Goal: Register for event/course

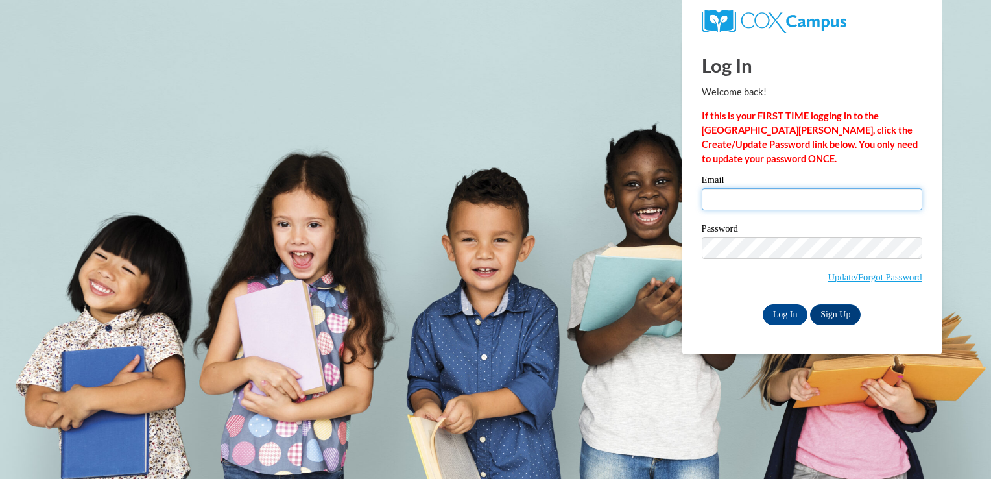
click at [755, 200] on input "Email" at bounding box center [812, 199] width 220 height 22
type input "bnmilan318@my.pittcc.edu"
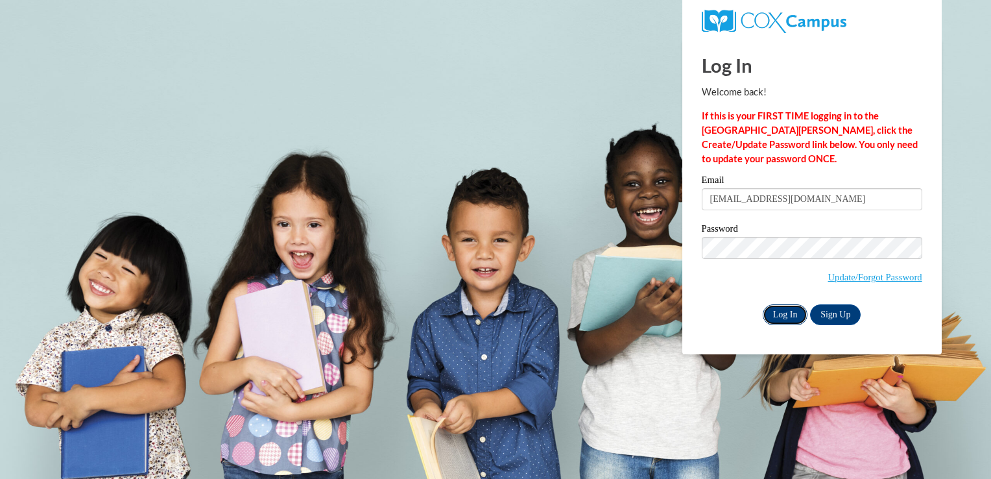
click at [783, 317] on input "Log In" at bounding box center [785, 314] width 45 height 21
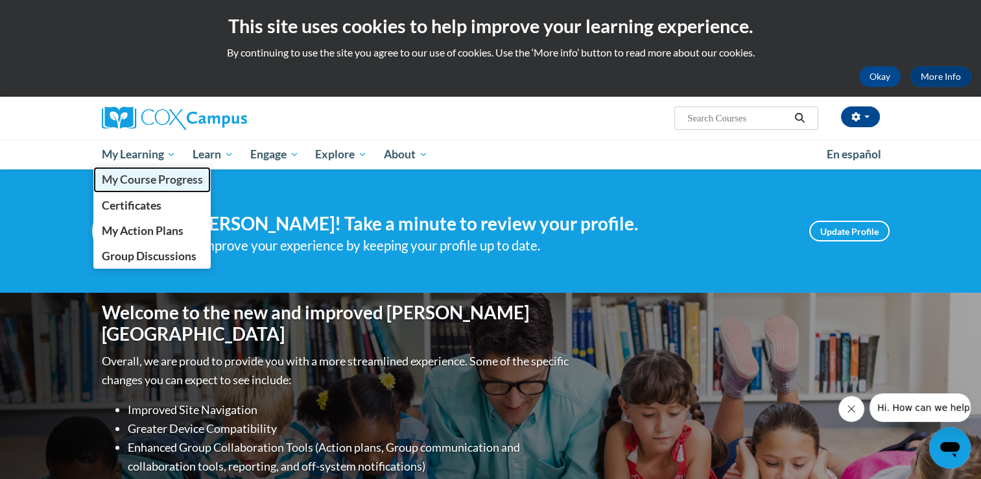
click at [137, 185] on span "My Course Progress" at bounding box center [151, 179] width 101 height 14
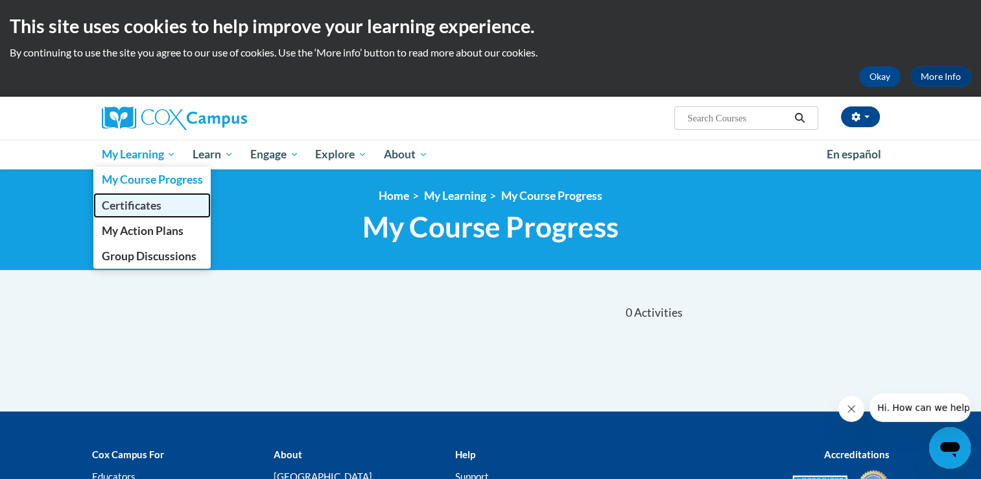
click at [139, 208] on span "Certificates" at bounding box center [131, 205] width 60 height 14
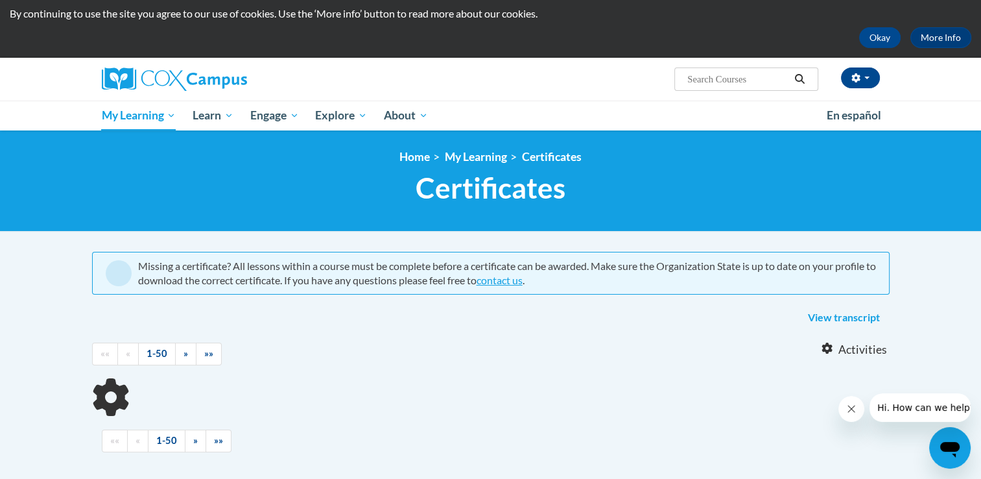
scroll to position [44, 0]
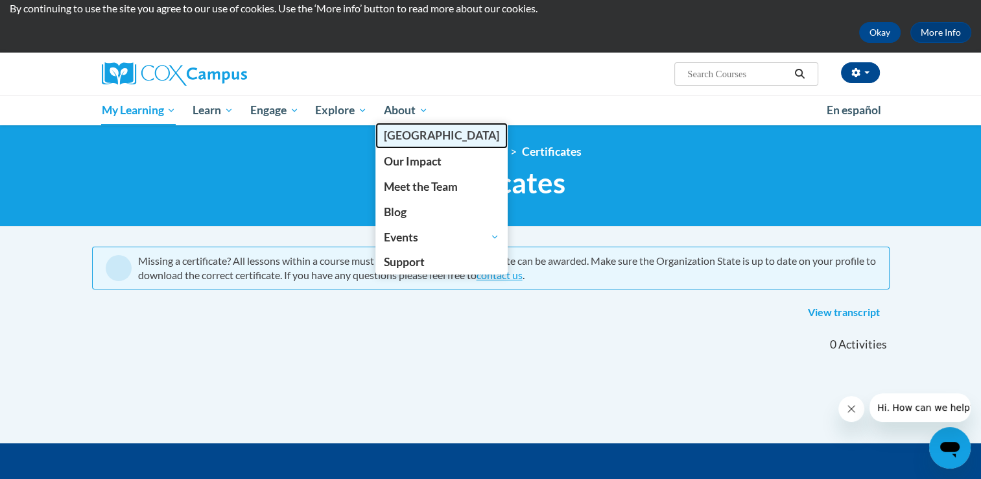
click at [412, 137] on span "[PERSON_NAME][GEOGRAPHIC_DATA]" at bounding box center [441, 135] width 115 height 14
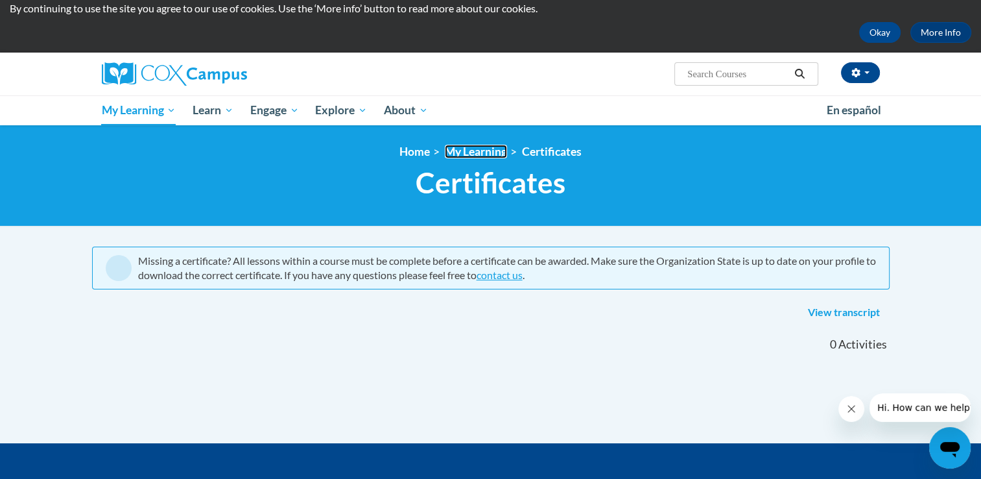
click at [473, 150] on link "My Learning" at bounding box center [476, 152] width 62 height 14
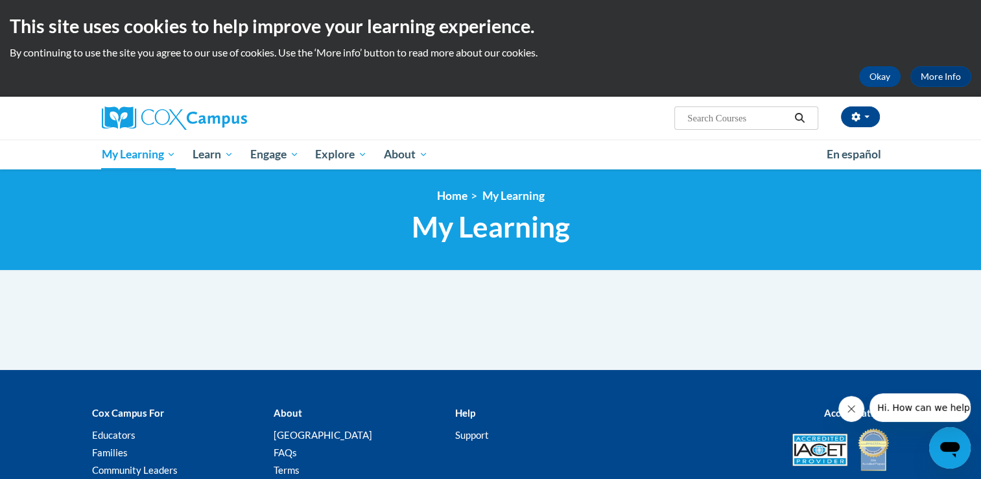
click at [727, 121] on input "Search..." at bounding box center [738, 118] width 104 height 16
type input "Early Literacy"
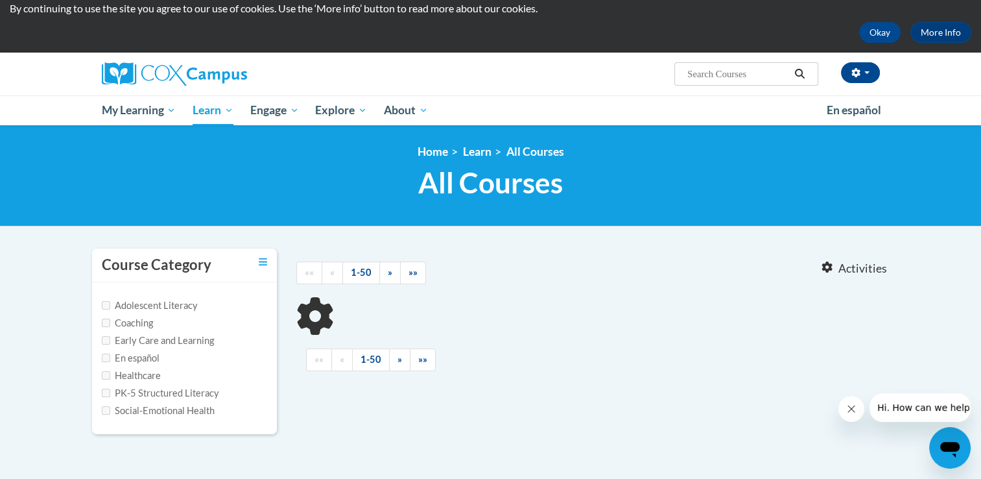
type input "Early Literacy"
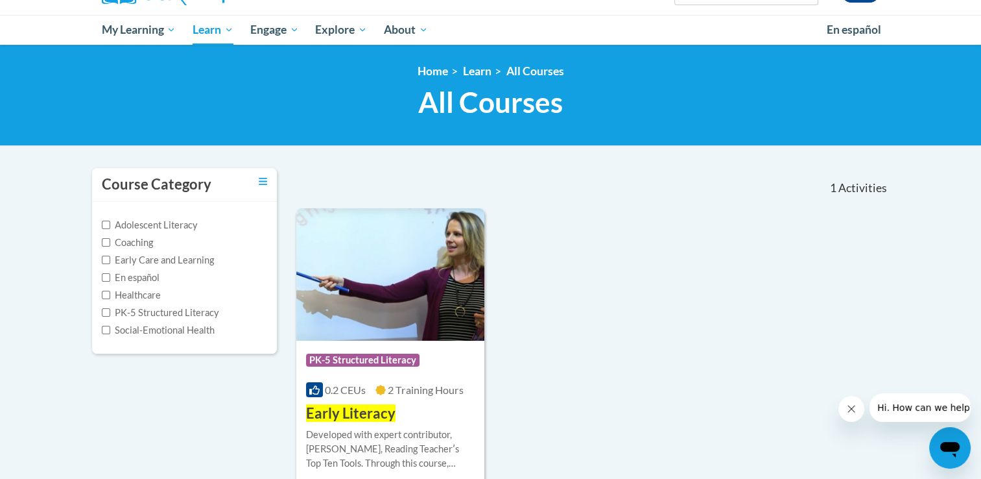
scroll to position [128, 0]
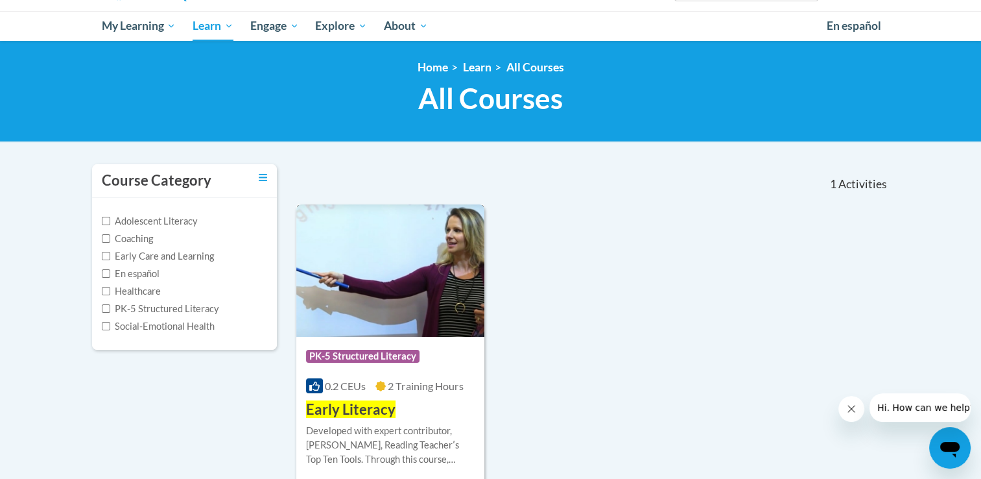
click at [391, 292] on img at bounding box center [390, 270] width 189 height 132
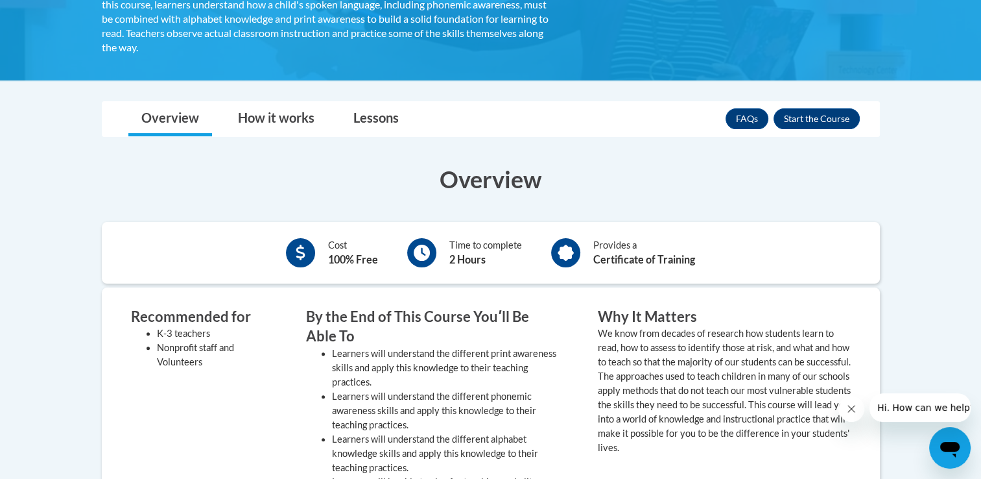
scroll to position [287, 0]
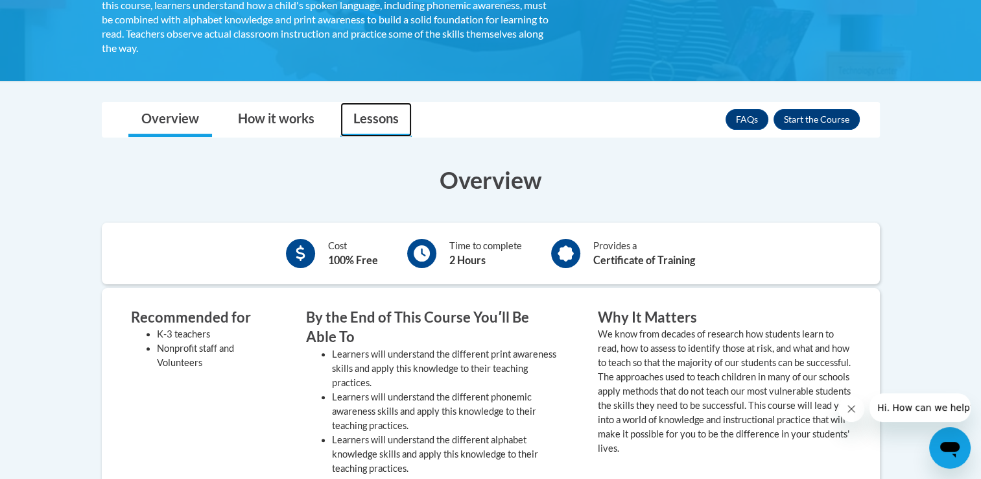
click at [388, 117] on link "Lessons" at bounding box center [375, 119] width 71 height 34
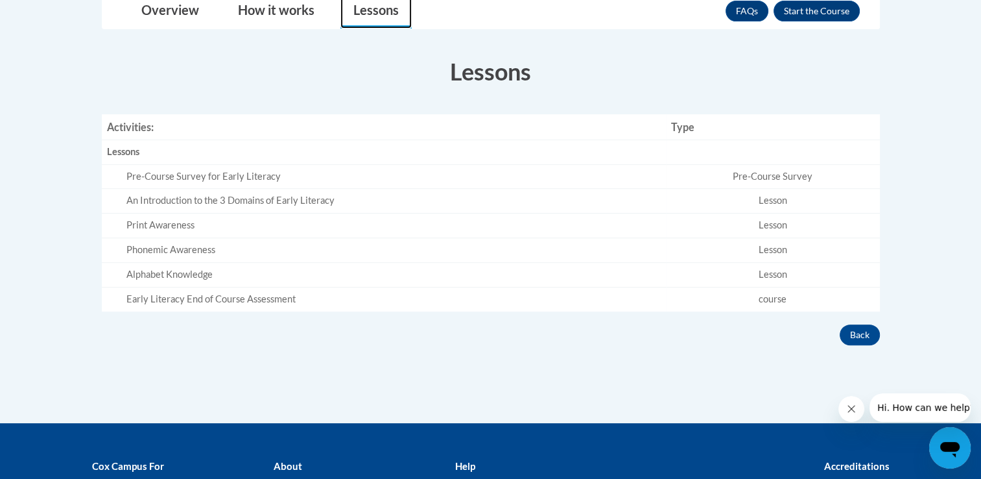
scroll to position [396, 0]
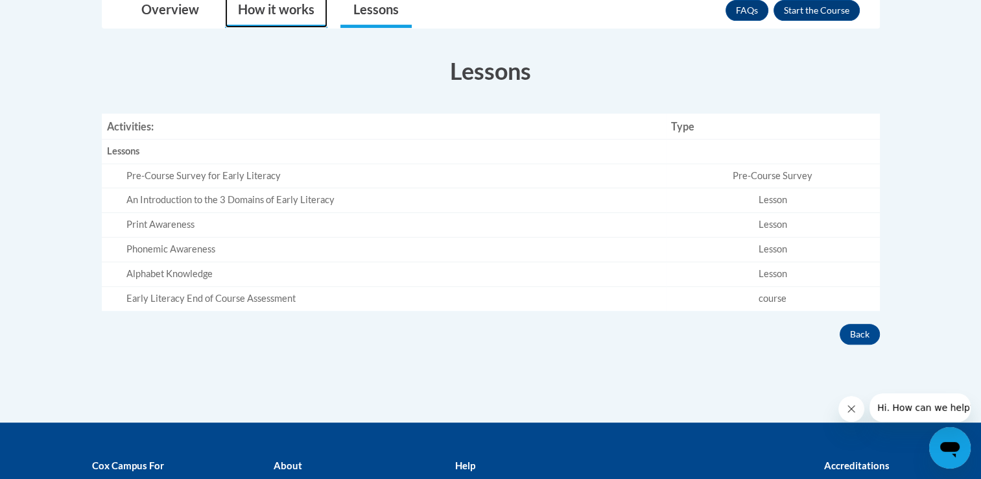
click at [275, 17] on link "How it works" at bounding box center [276, 11] width 102 height 34
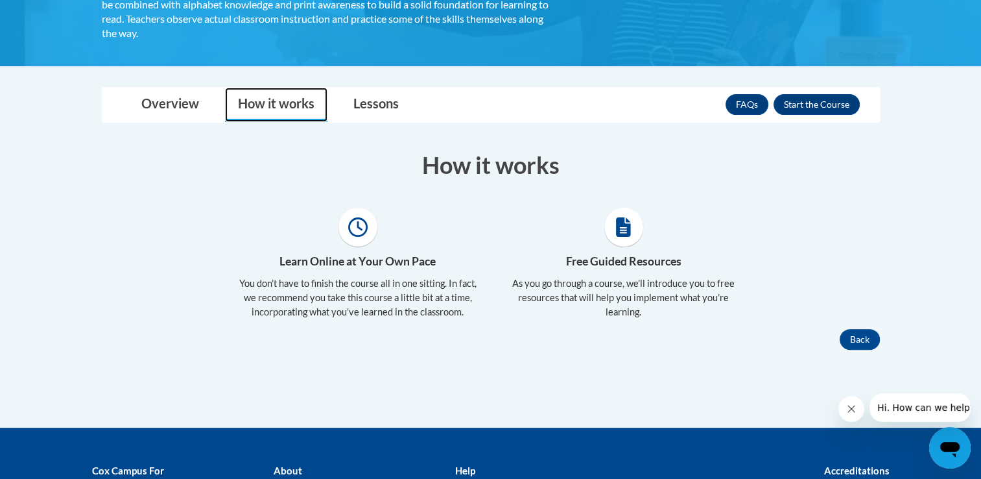
scroll to position [300, 0]
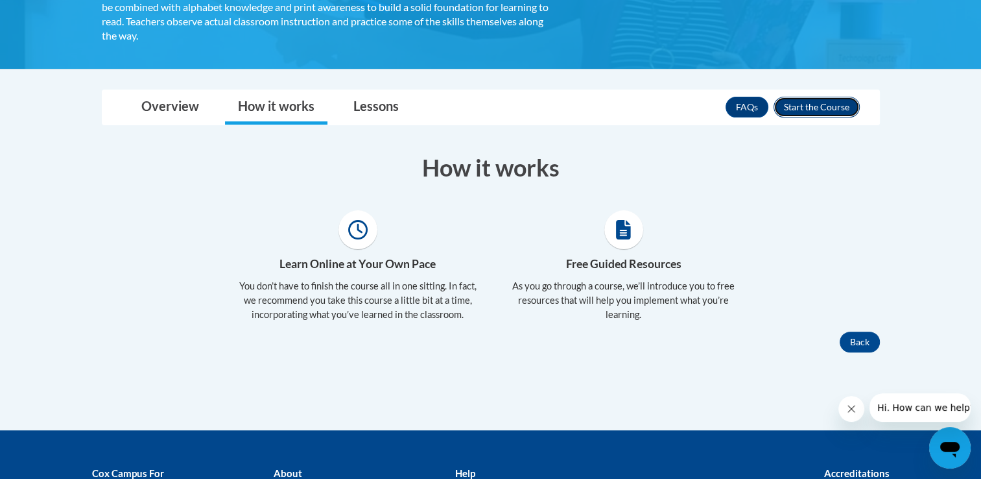
click at [825, 116] on button "Enroll" at bounding box center [817, 107] width 86 height 21
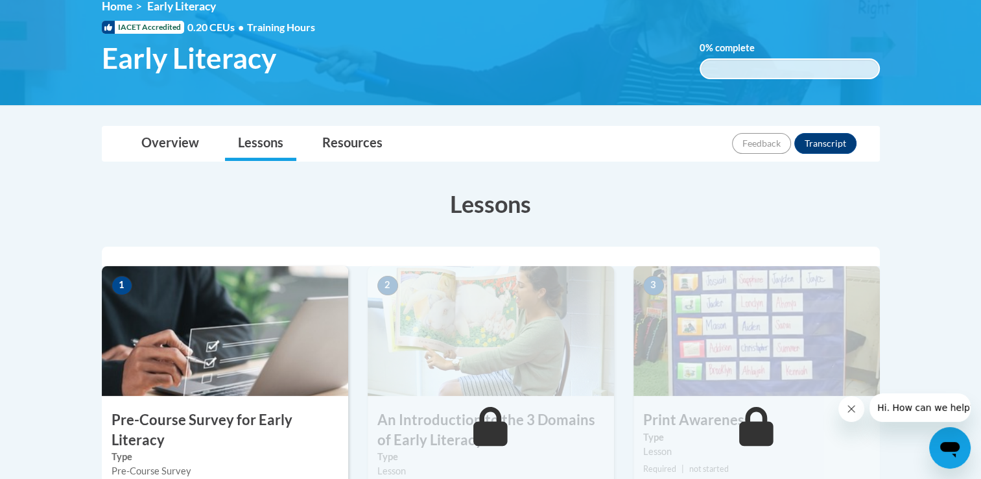
scroll to position [189, 0]
click at [213, 349] on img at bounding box center [225, 331] width 246 height 130
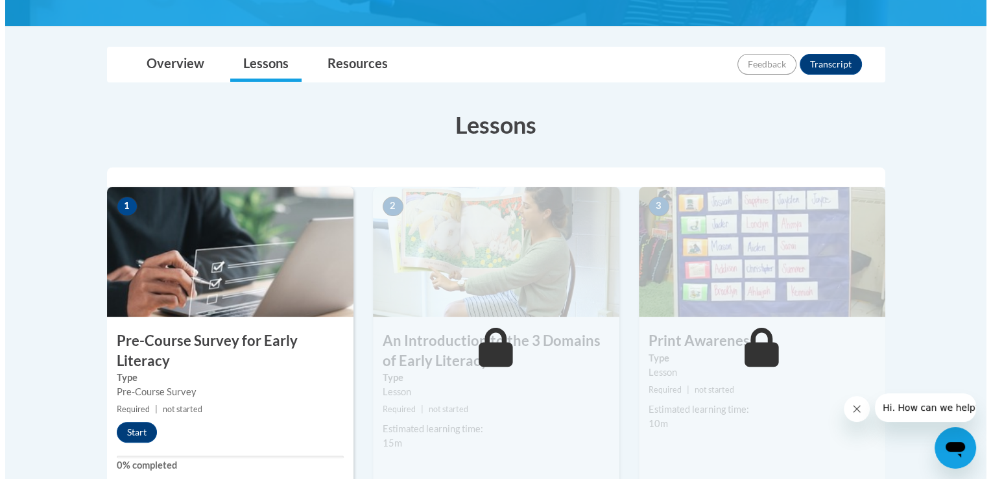
scroll to position [274, 0]
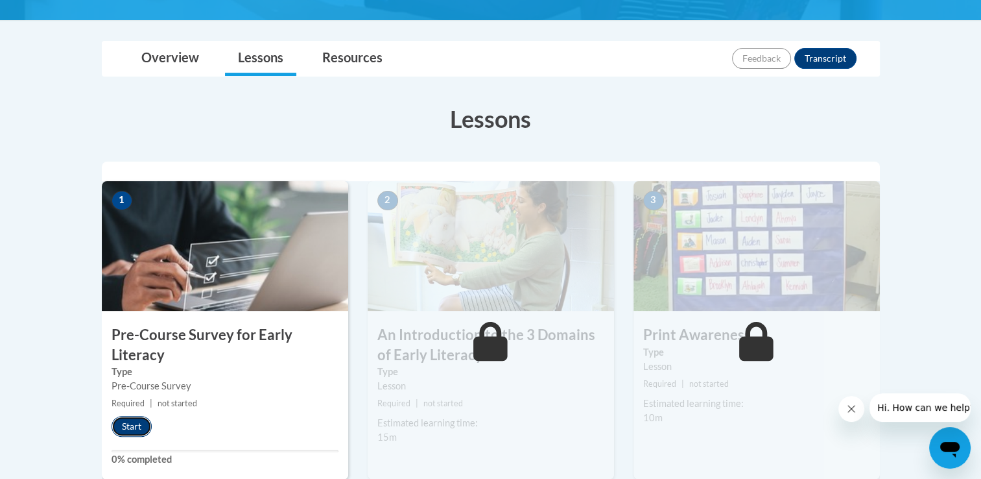
click at [125, 425] on button "Start" at bounding box center [132, 426] width 40 height 21
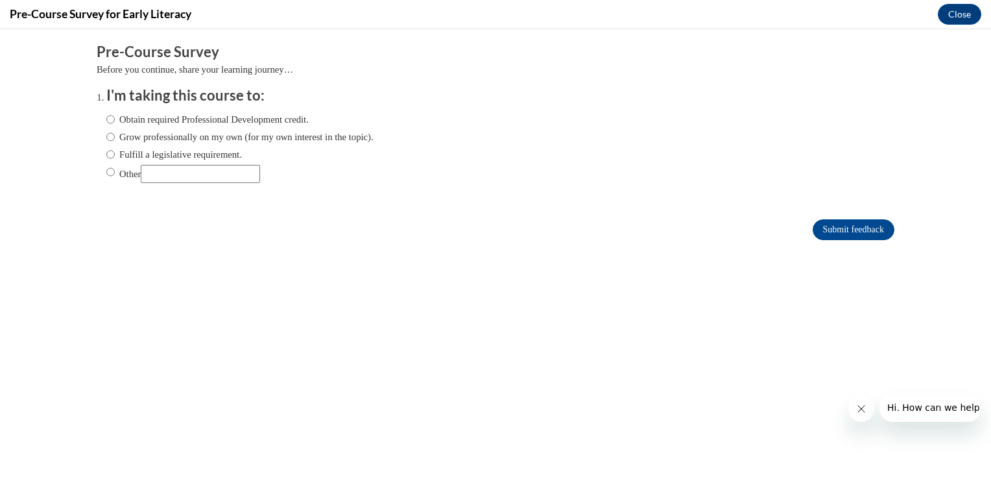
scroll to position [0, 0]
click at [106, 170] on input "Other" at bounding box center [110, 172] width 8 height 14
radio input "true"
click at [167, 177] on input "Other" at bounding box center [200, 174] width 119 height 18
type input "School"
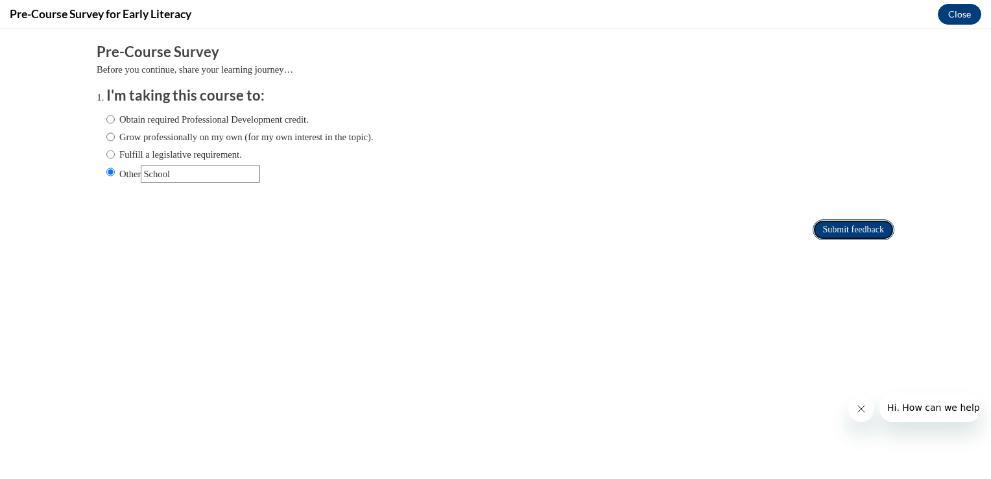
click at [821, 235] on input "Submit feedback" at bounding box center [854, 229] width 82 height 21
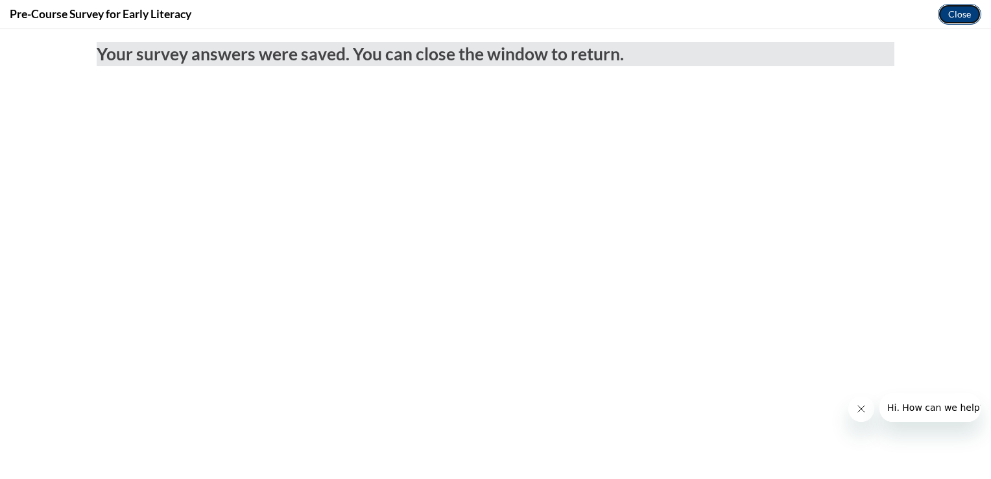
click at [964, 21] on button "Close" at bounding box center [959, 14] width 43 height 21
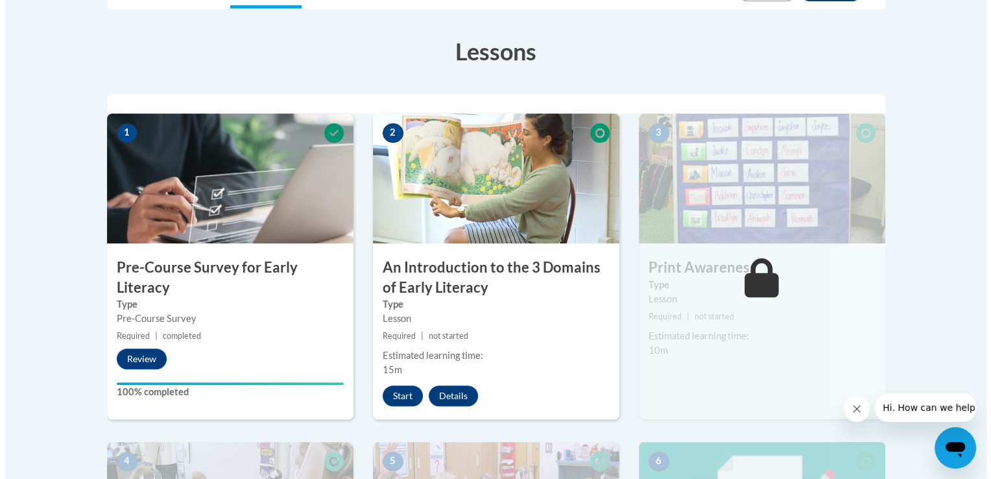
scroll to position [384, 0]
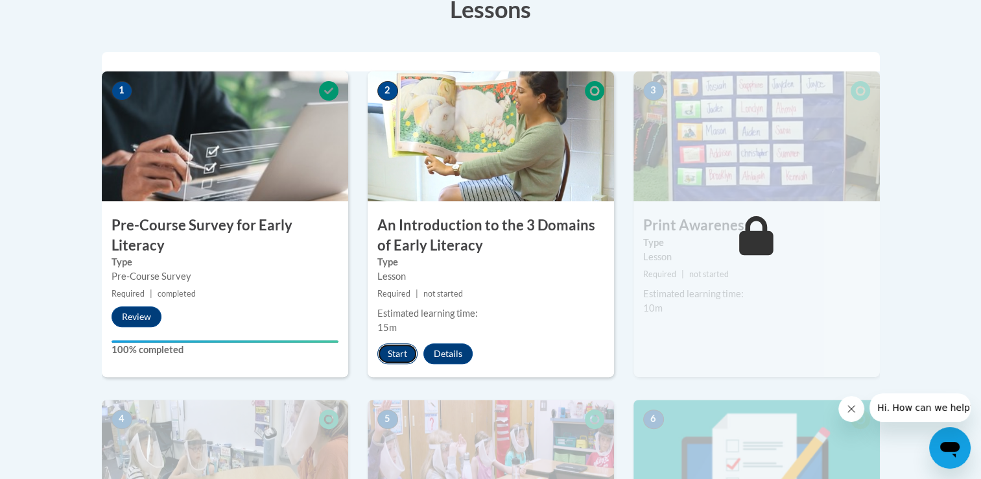
click at [396, 346] on button "Start" at bounding box center [397, 353] width 40 height 21
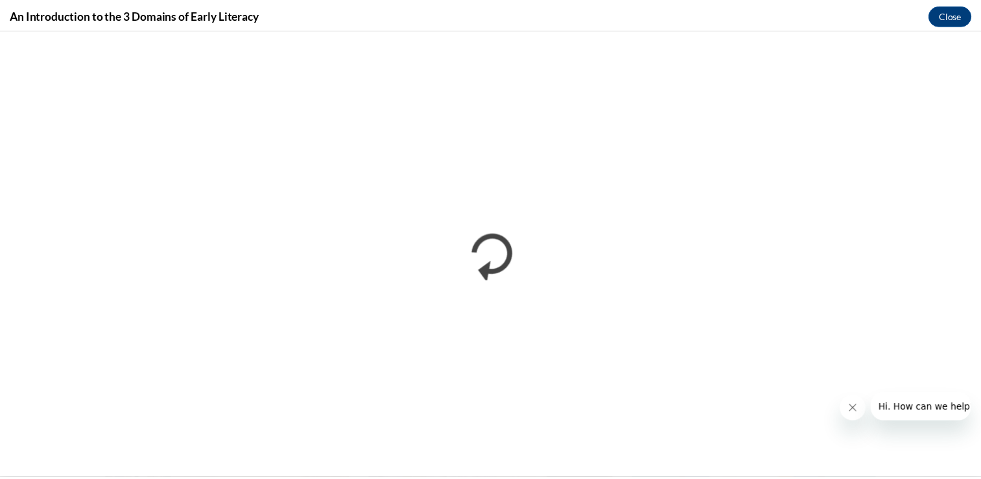
scroll to position [0, 0]
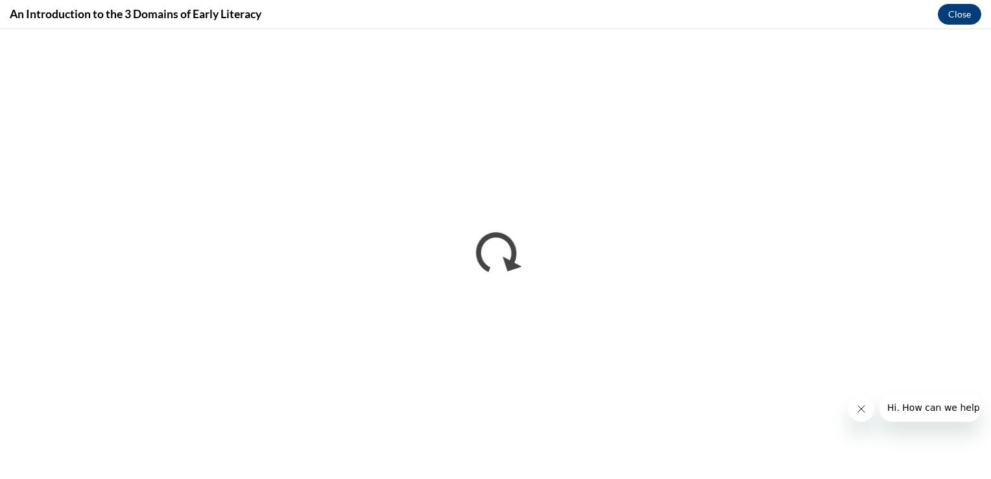
click at [861, 406] on icon "Close message from company" at bounding box center [860, 408] width 10 height 10
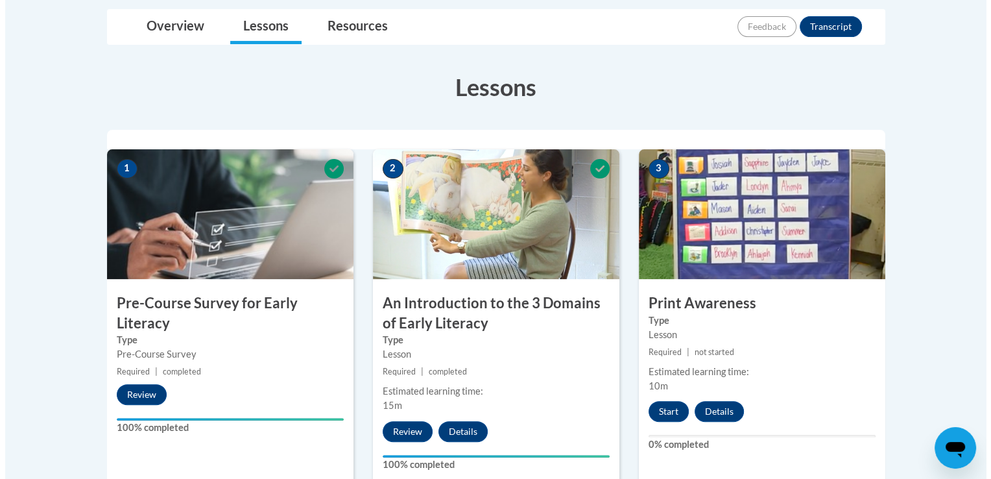
scroll to position [314, 0]
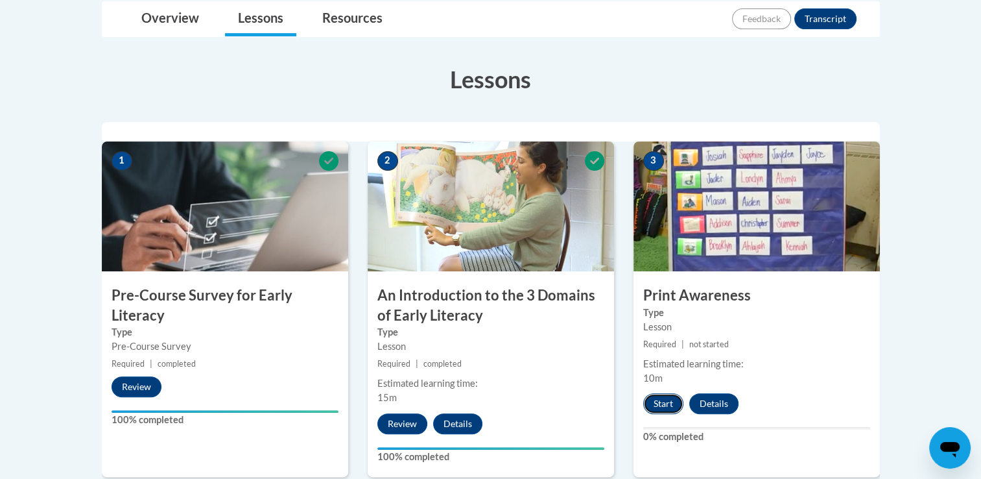
click at [659, 401] on button "Start" at bounding box center [663, 403] width 40 height 21
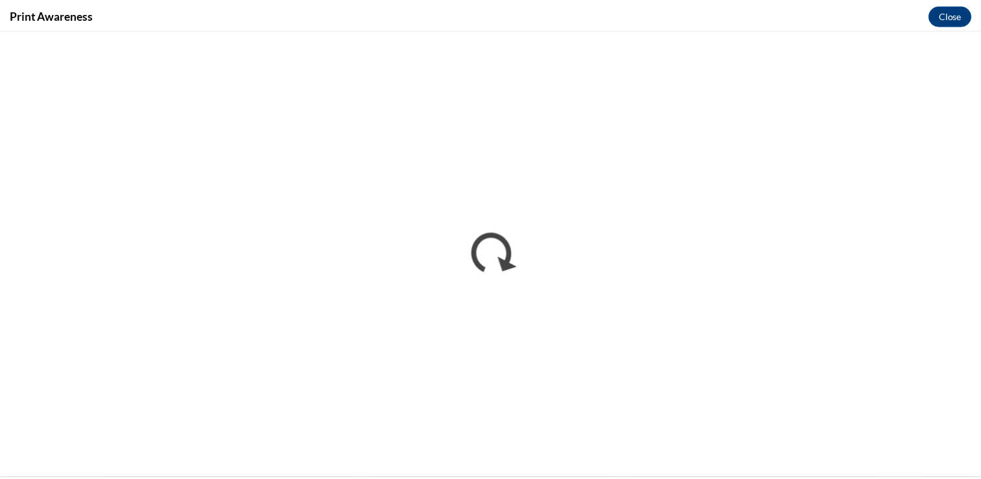
scroll to position [0, 0]
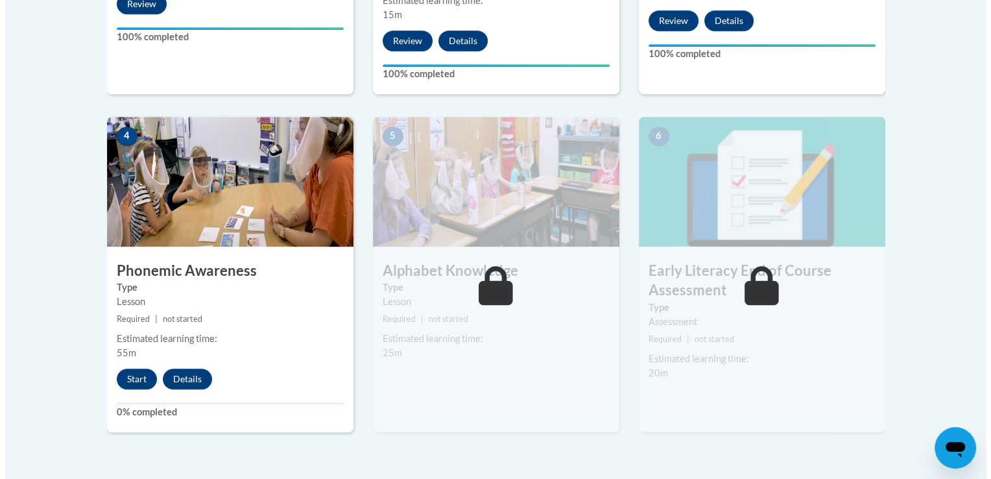
scroll to position [697, 0]
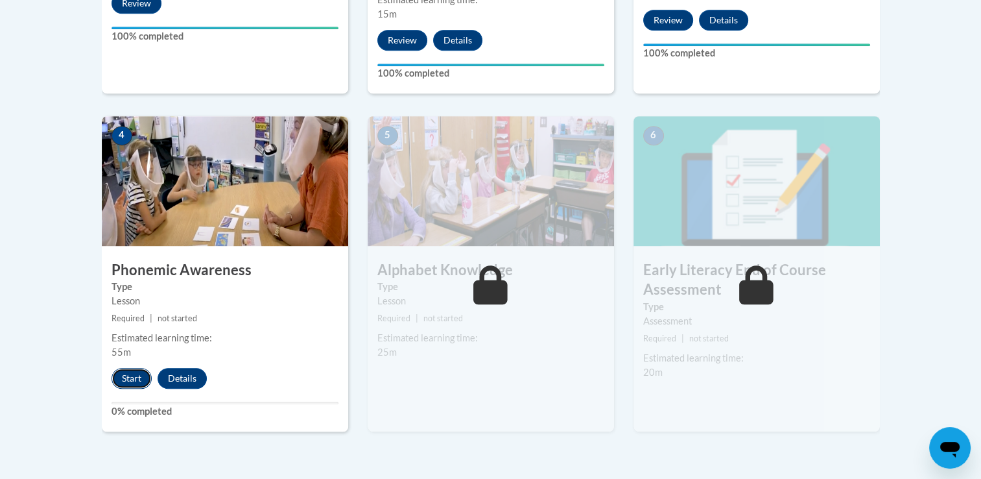
click at [125, 379] on button "Start" at bounding box center [132, 378] width 40 height 21
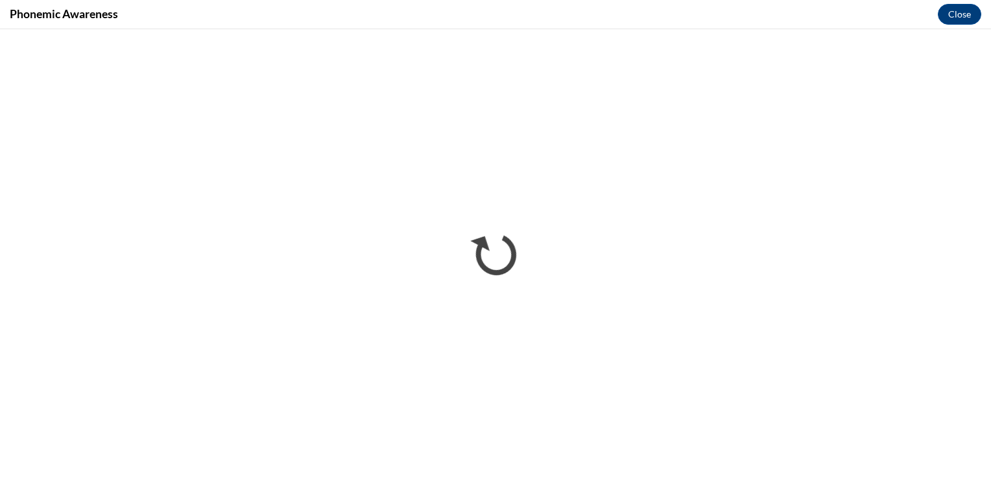
scroll to position [0, 0]
